Goal: Understand process/instructions: Learn how to perform a task or action

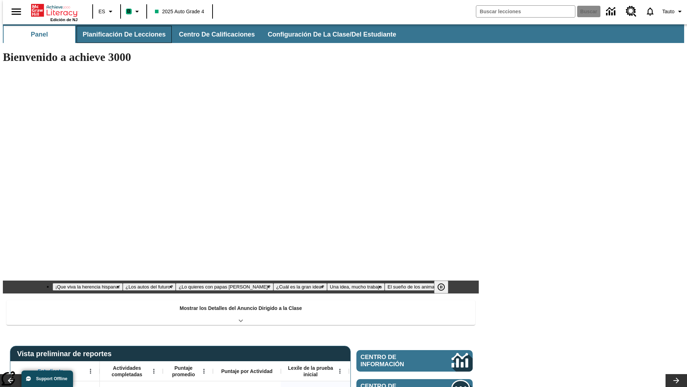
click at [120, 34] on span "Planificación de lecciones" at bounding box center [124, 34] width 83 height 8
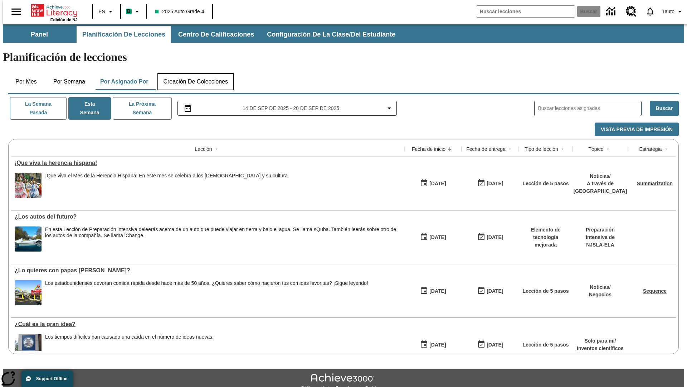
click at [195, 73] on button "Creación de colecciones" at bounding box center [195, 81] width 76 height 17
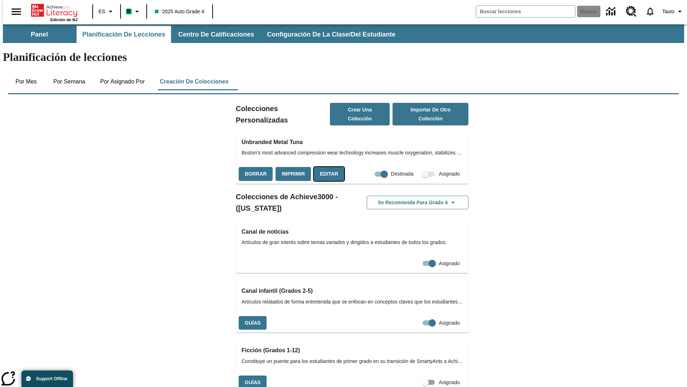
click at [327, 167] on button "Editar" at bounding box center [329, 174] width 30 height 14
